Goal: Find specific page/section: Find specific page/section

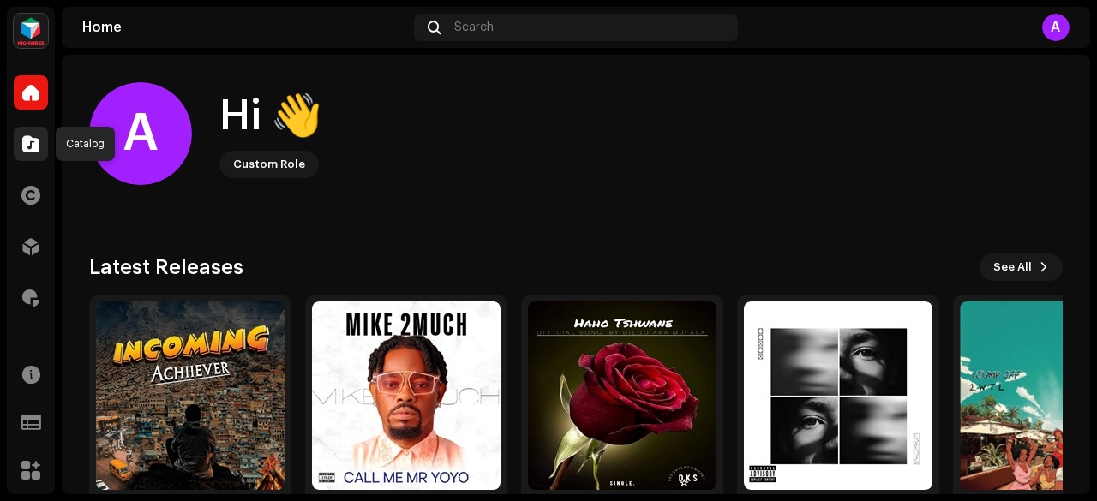
click at [39, 130] on div at bounding box center [31, 144] width 34 height 34
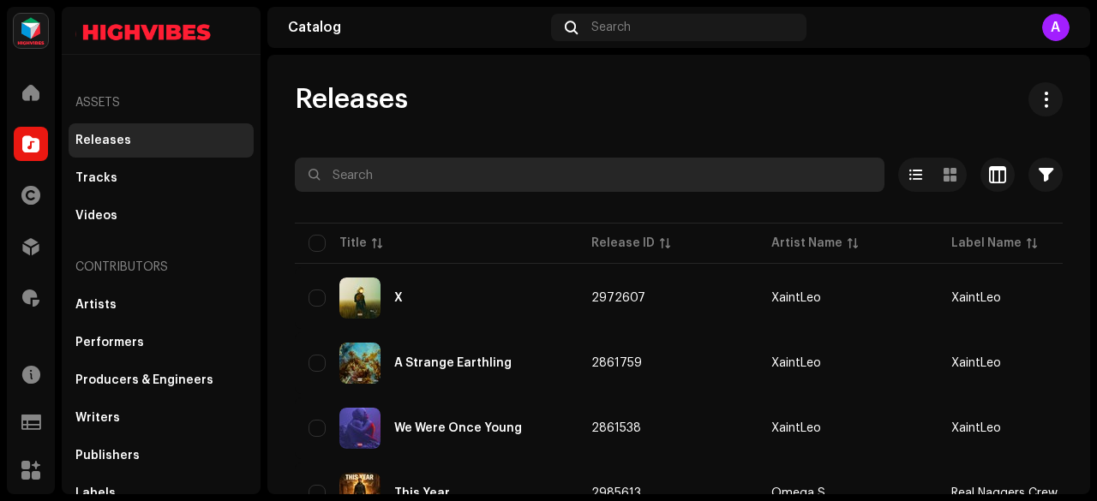
click at [336, 170] on input "text" at bounding box center [589, 175] width 589 height 34
paste input "Logoma"
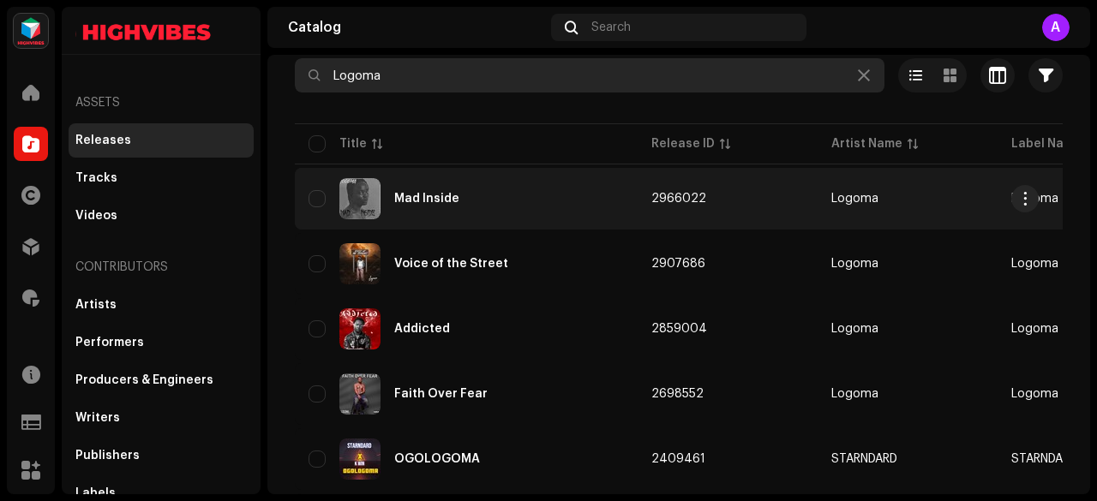
type input "Logoma"
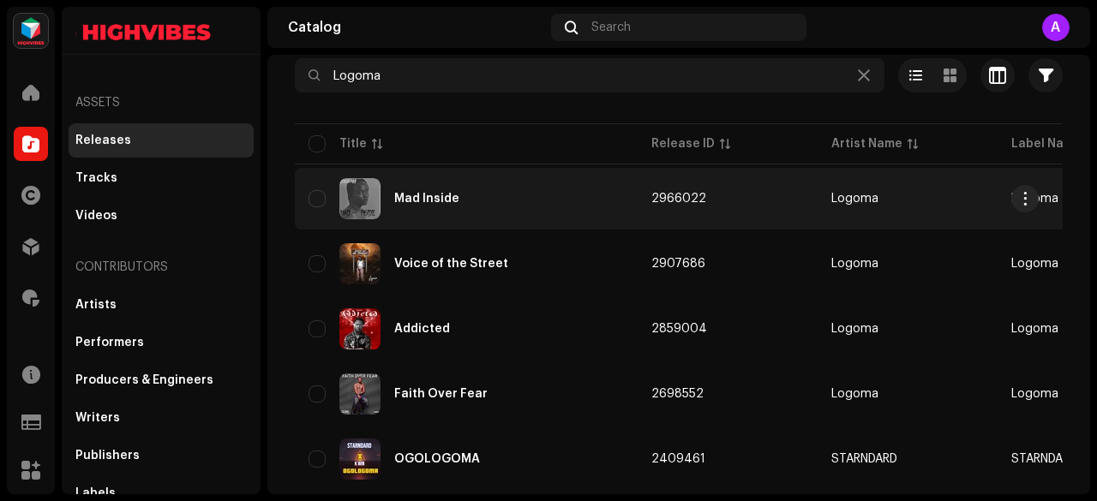
click at [409, 201] on div "Mad Inside" at bounding box center [426, 199] width 65 height 12
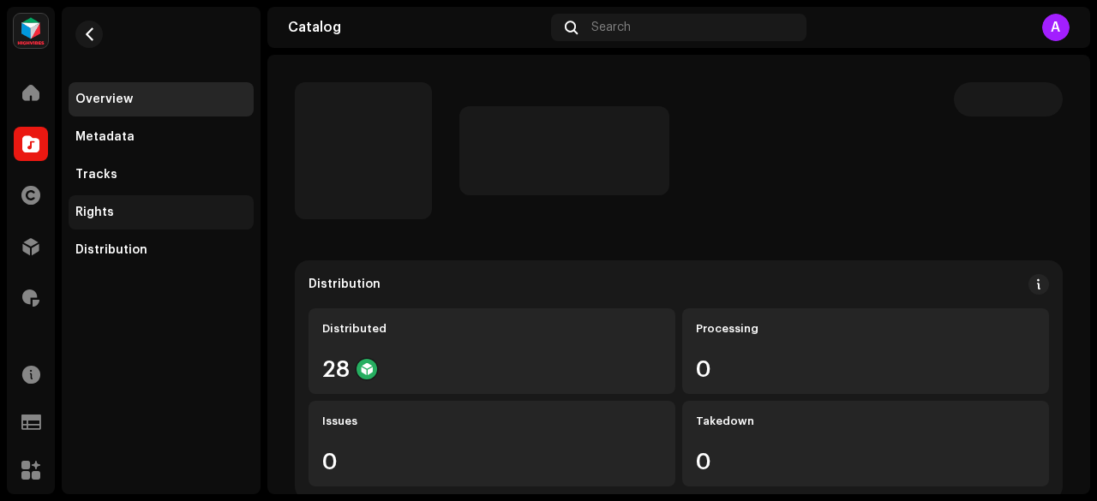
click at [131, 204] on div "Rights" at bounding box center [161, 212] width 185 height 34
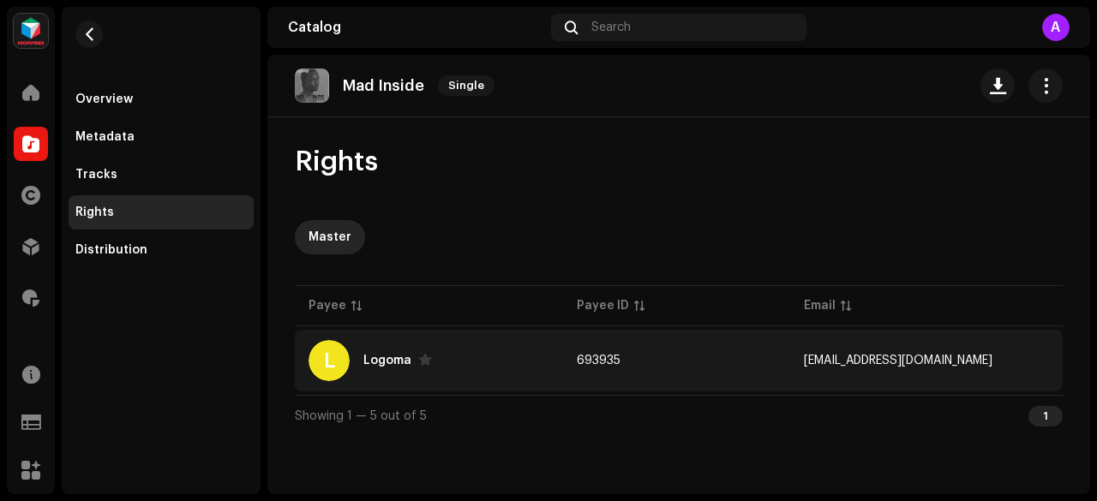
click at [488, 356] on div "L Logoma" at bounding box center [428, 360] width 241 height 41
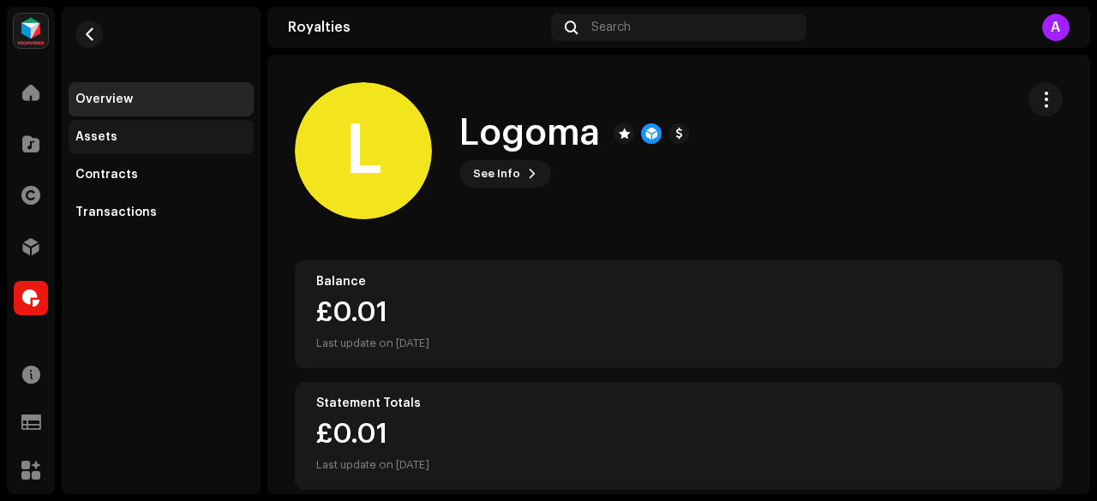
click at [134, 135] on div "Assets" at bounding box center [160, 137] width 171 height 14
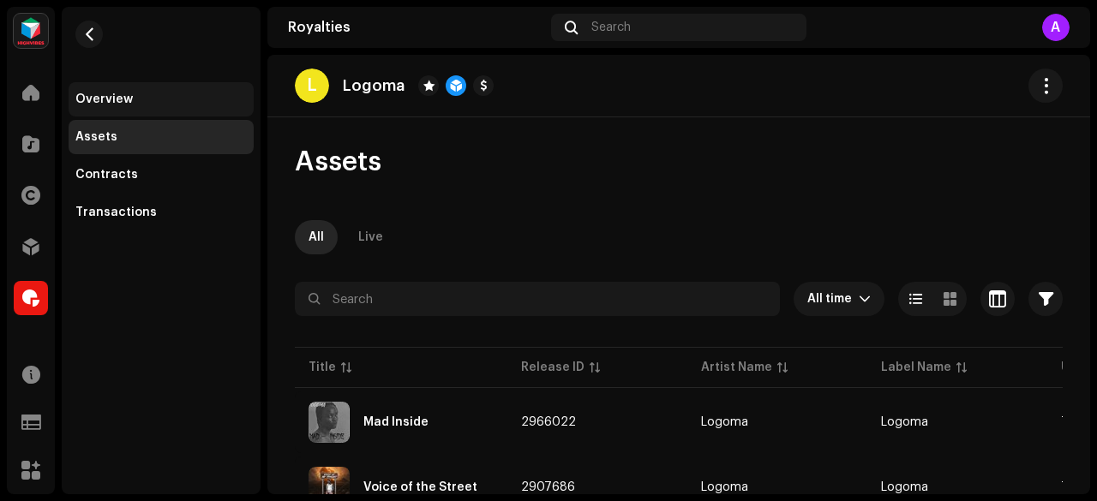
click at [124, 99] on div "Overview" at bounding box center [103, 100] width 57 height 14
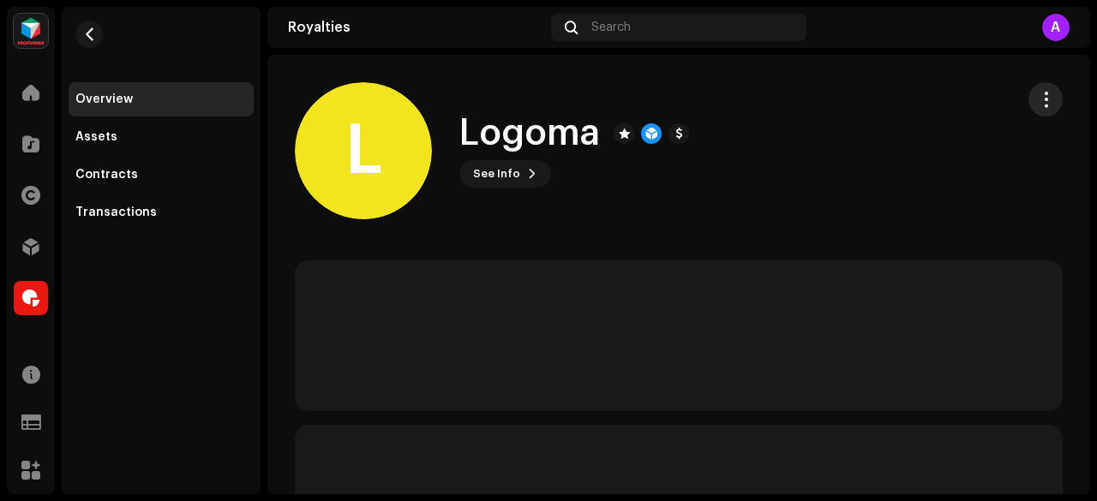
click at [1037, 99] on span "button" at bounding box center [1045, 100] width 16 height 14
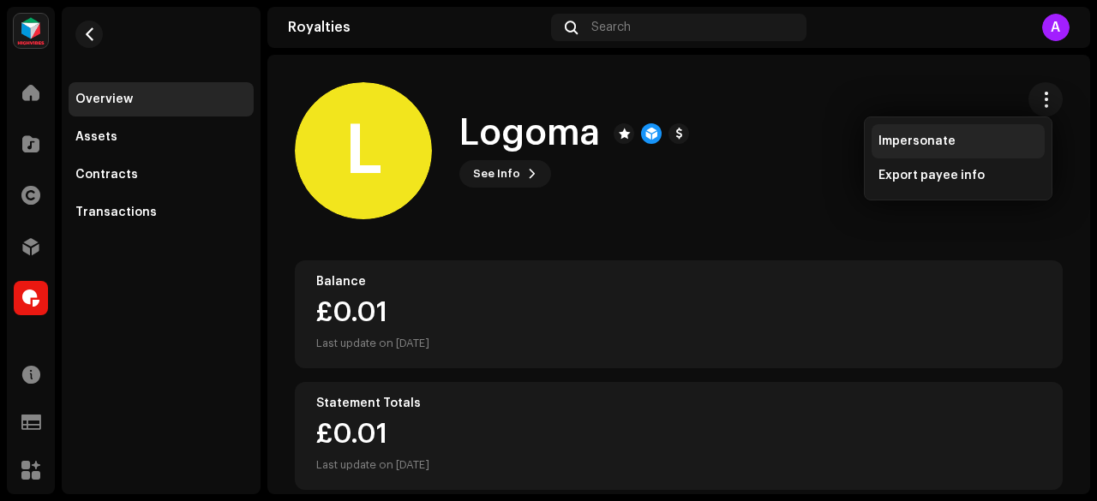
click at [936, 141] on span "Impersonate" at bounding box center [916, 142] width 77 height 14
